Goal: Use online tool/utility: Utilize a website feature to perform a specific function

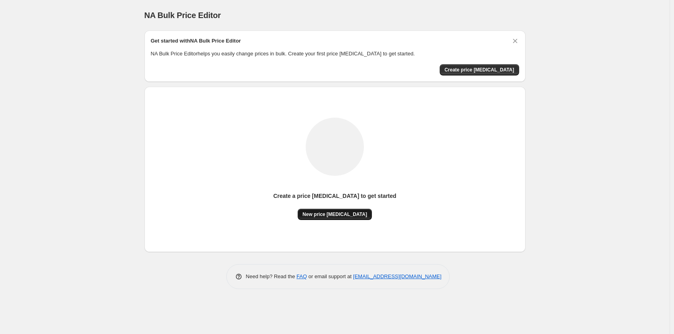
click at [339, 214] on span "New price [MEDICAL_DATA]" at bounding box center [334, 214] width 65 height 6
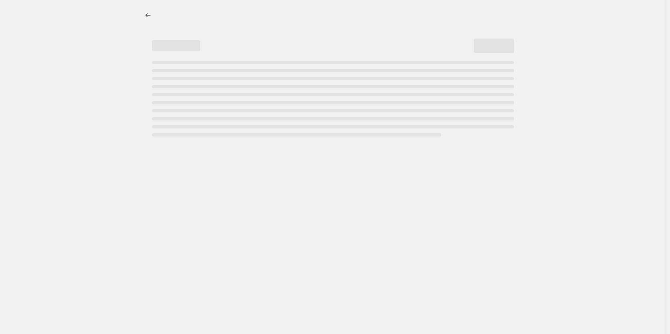
select select "percentage"
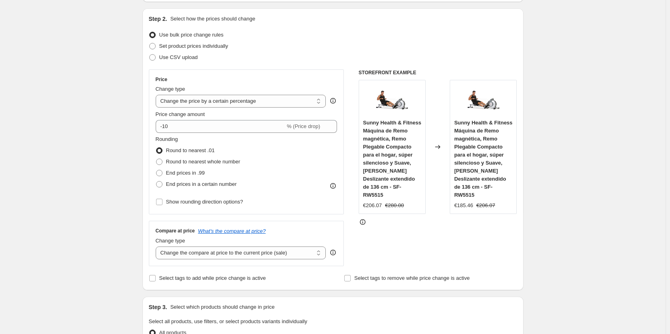
scroll to position [80, 0]
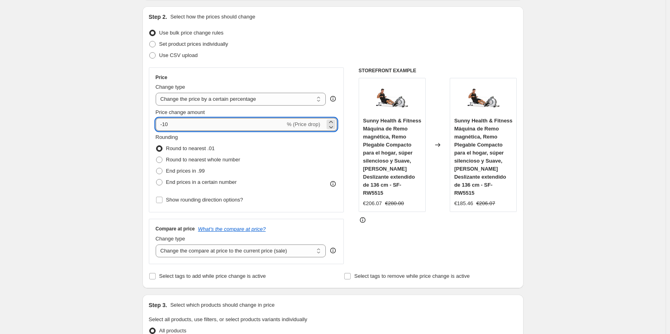
drag, startPoint x: 174, startPoint y: 127, endPoint x: 165, endPoint y: 127, distance: 8.8
click at [165, 127] on input "-10" at bounding box center [221, 124] width 130 height 13
type input "-28"
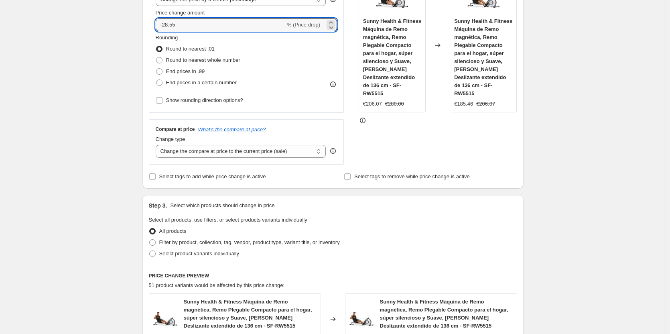
scroll to position [201, 0]
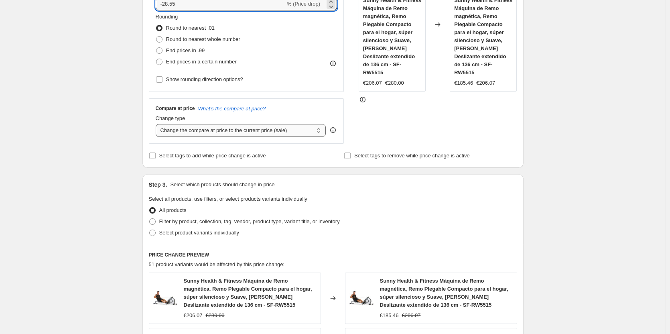
type input "-28.55"
click at [210, 127] on select "Change the compare at price to the current price (sale) Change the compare at p…" at bounding box center [241, 130] width 170 height 13
select select "percentage"
click at [157, 124] on select "Change the compare at price to the current price (sale) Change the compare at p…" at bounding box center [241, 130] width 170 height 13
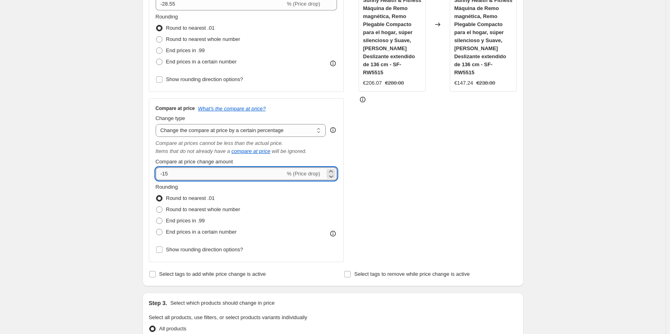
drag, startPoint x: 181, startPoint y: 172, endPoint x: 159, endPoint y: 174, distance: 22.6
click at [159, 174] on input "-15" at bounding box center [221, 173] width 130 height 13
type input "2"
type input "-28"
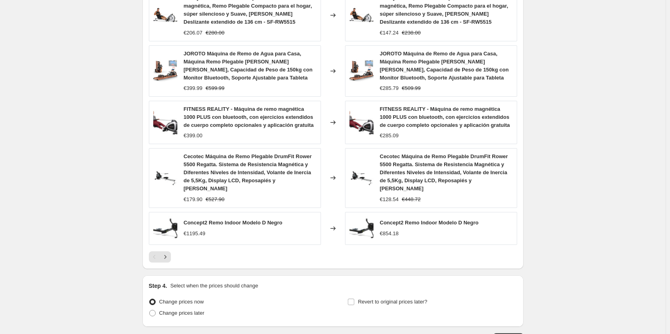
scroll to position [653, 0]
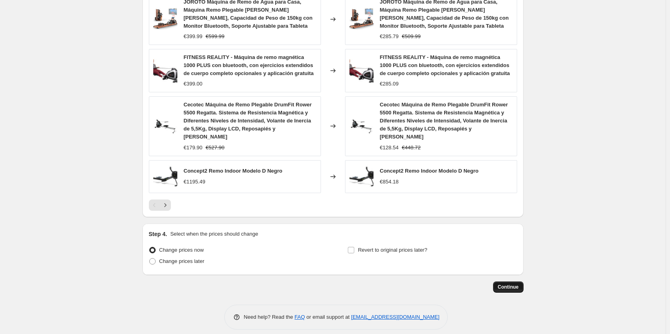
type input "-28.55"
click at [514, 284] on span "Continue" at bounding box center [508, 287] width 21 height 6
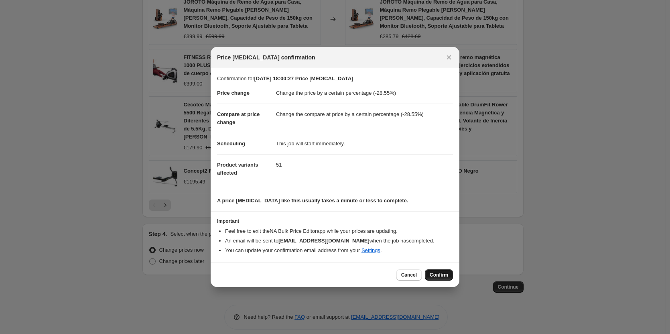
click at [441, 275] on span "Confirm" at bounding box center [439, 275] width 18 height 6
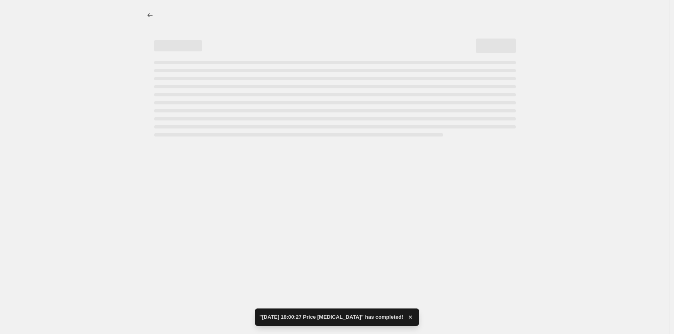
select select "percentage"
